Goal: Transaction & Acquisition: Purchase product/service

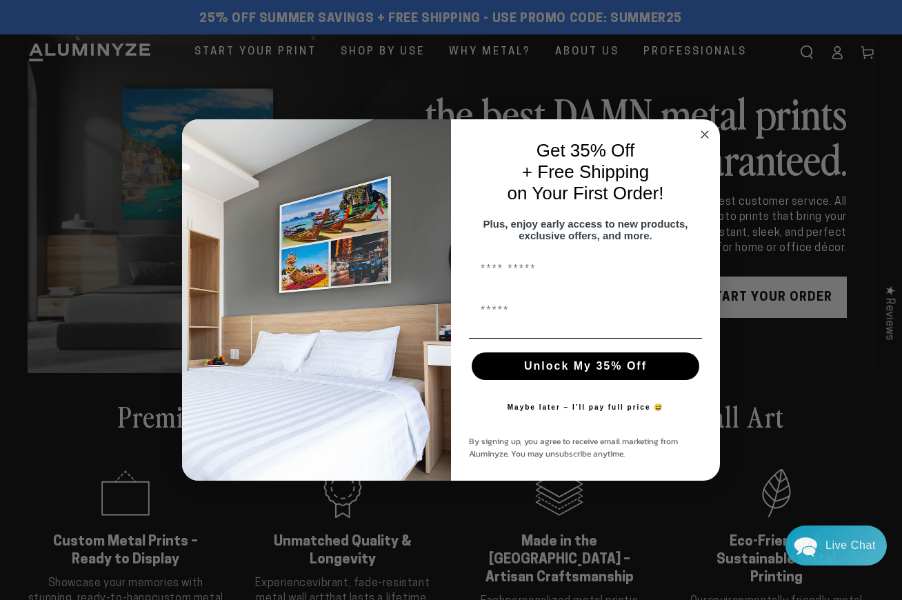
click at [706, 128] on circle "Close dialog" at bounding box center [705, 135] width 16 height 16
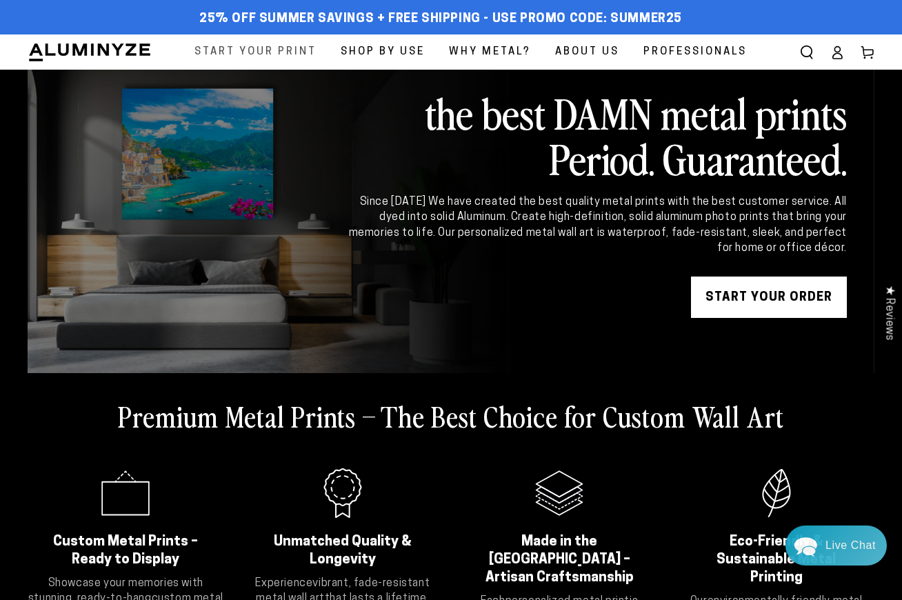
click at [261, 63] on link "Start Your Print" at bounding box center [255, 51] width 143 height 35
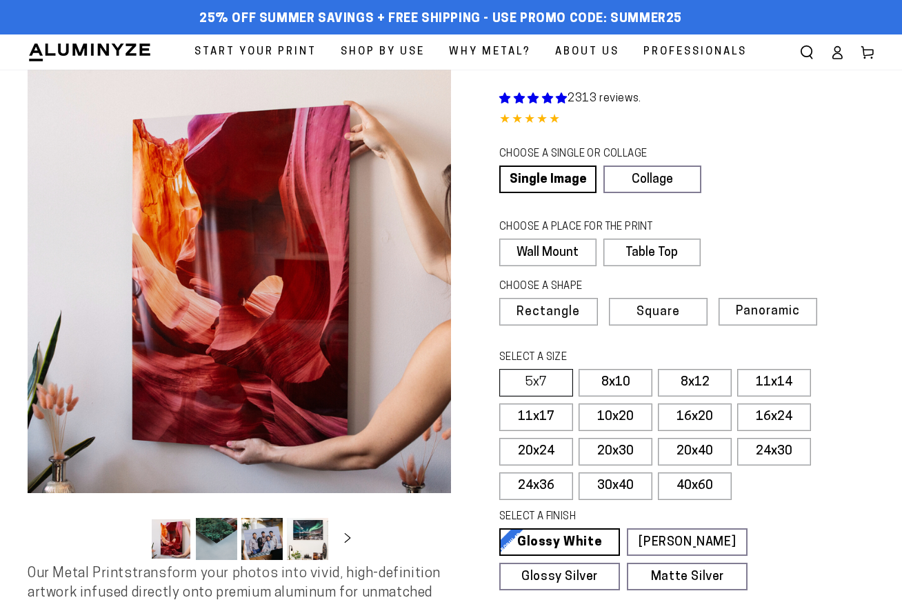
select select "**********"
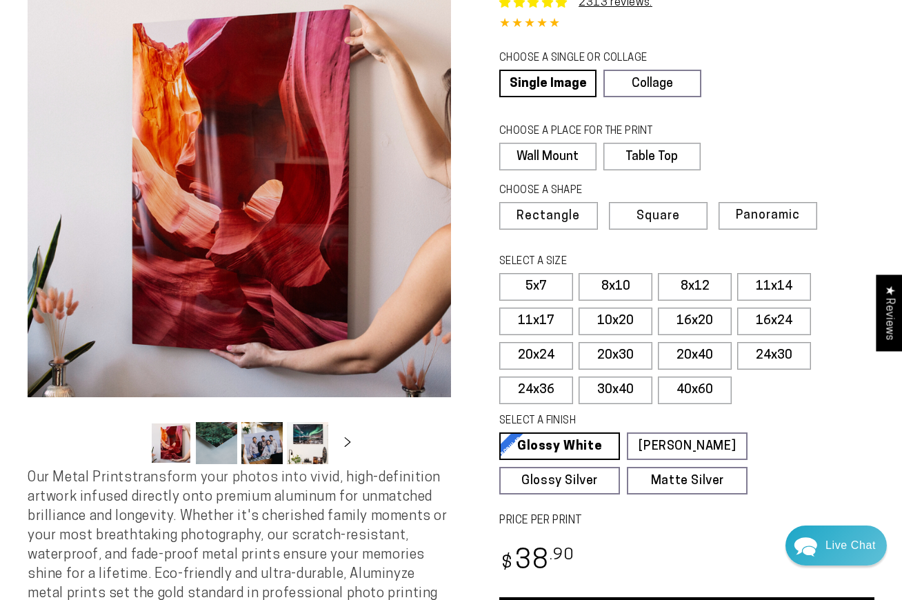
scroll to position [138, 0]
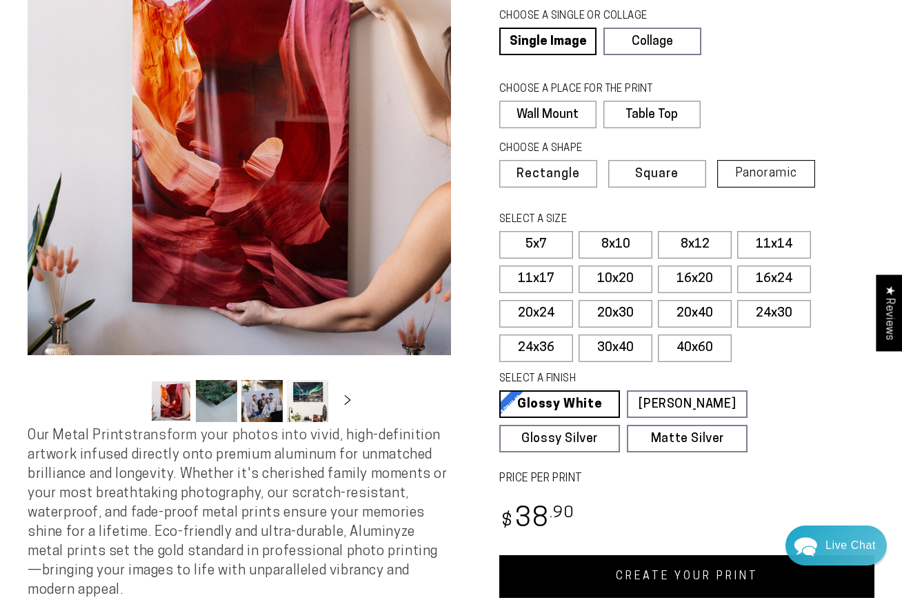
click at [747, 171] on span "Panoramic" at bounding box center [766, 173] width 62 height 13
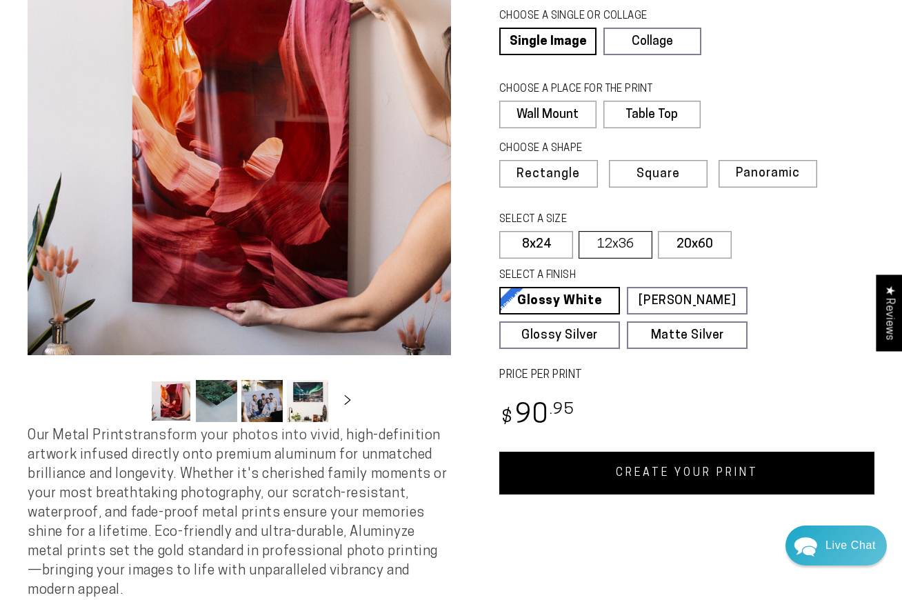
click at [631, 244] on label "12x36" at bounding box center [616, 245] width 74 height 28
click at [700, 250] on label "20x60" at bounding box center [695, 245] width 74 height 28
click at [626, 246] on label "12x36" at bounding box center [616, 245] width 74 height 28
